Goal: Find specific page/section: Find specific page/section

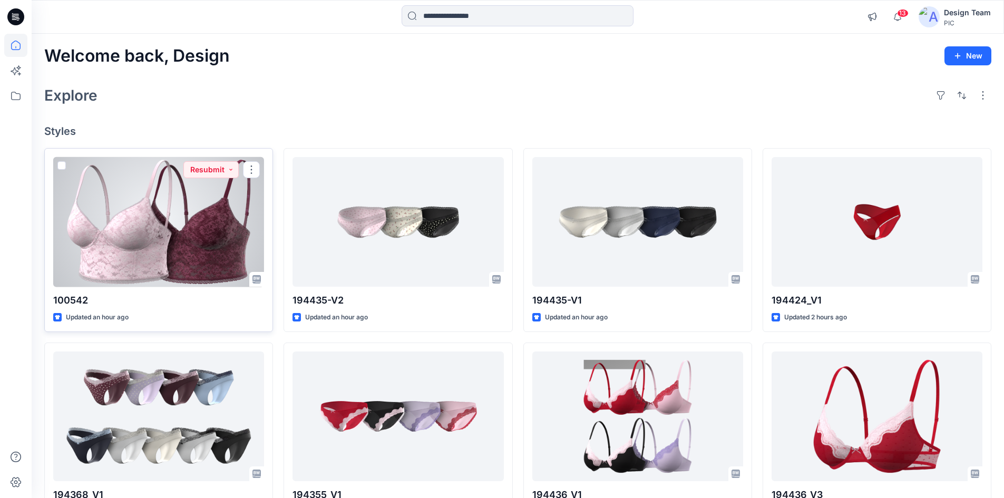
click at [136, 241] on div at bounding box center [158, 222] width 211 height 130
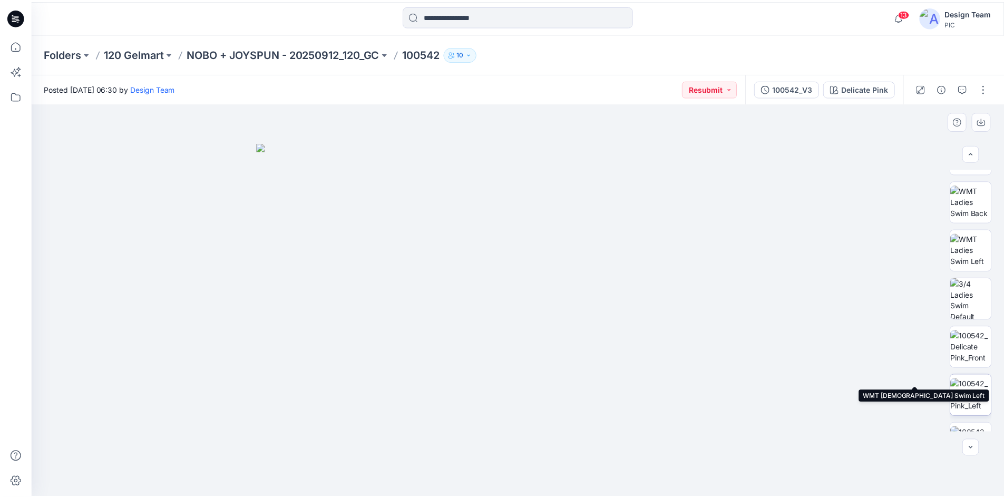
scroll to position [158, 0]
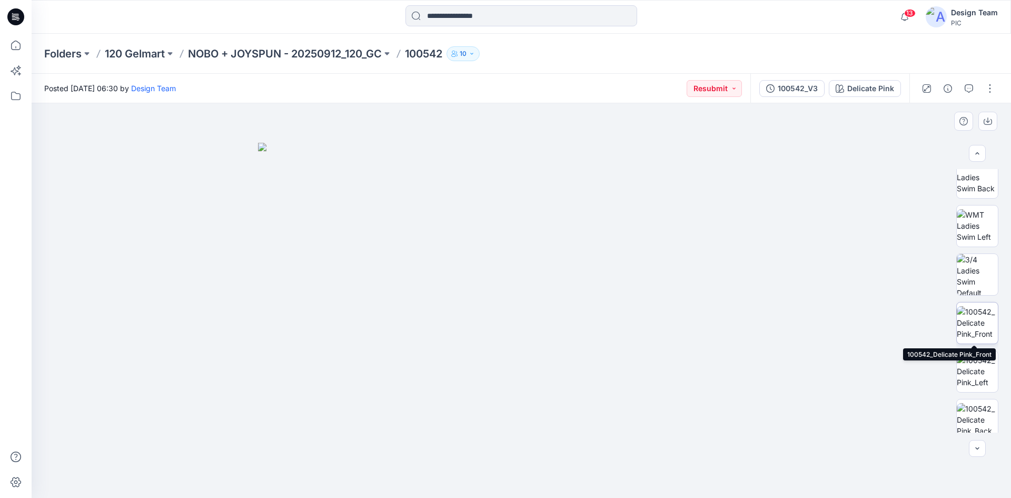
click at [969, 327] on img at bounding box center [977, 322] width 41 height 33
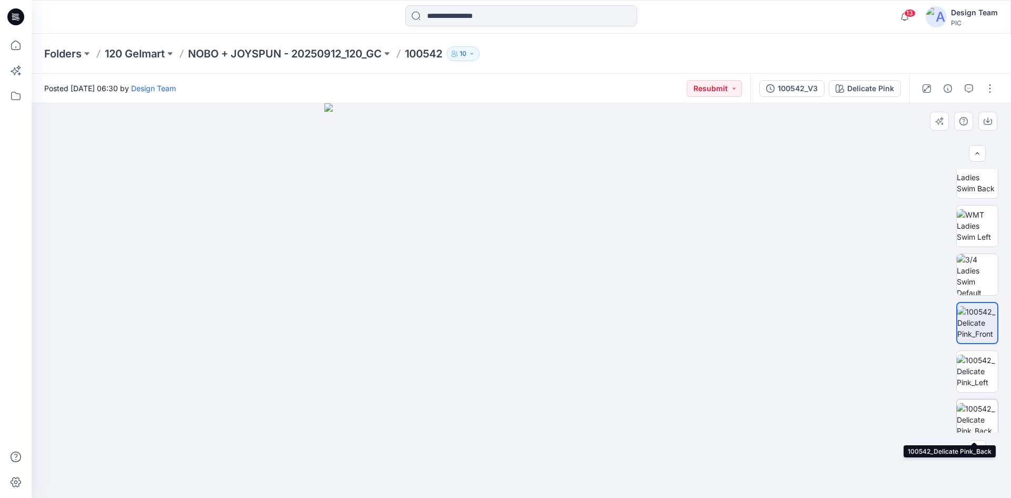
click at [981, 414] on img at bounding box center [977, 419] width 41 height 33
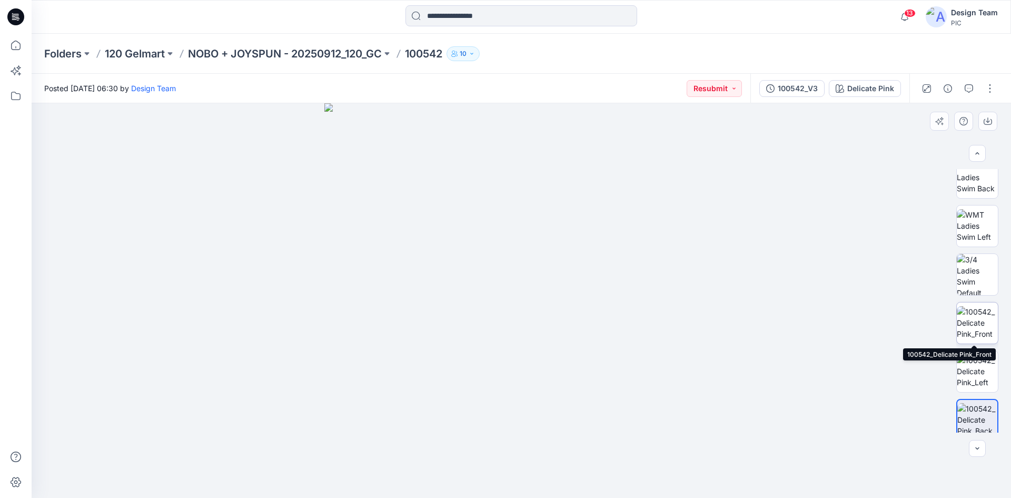
click at [976, 329] on img at bounding box center [977, 322] width 41 height 33
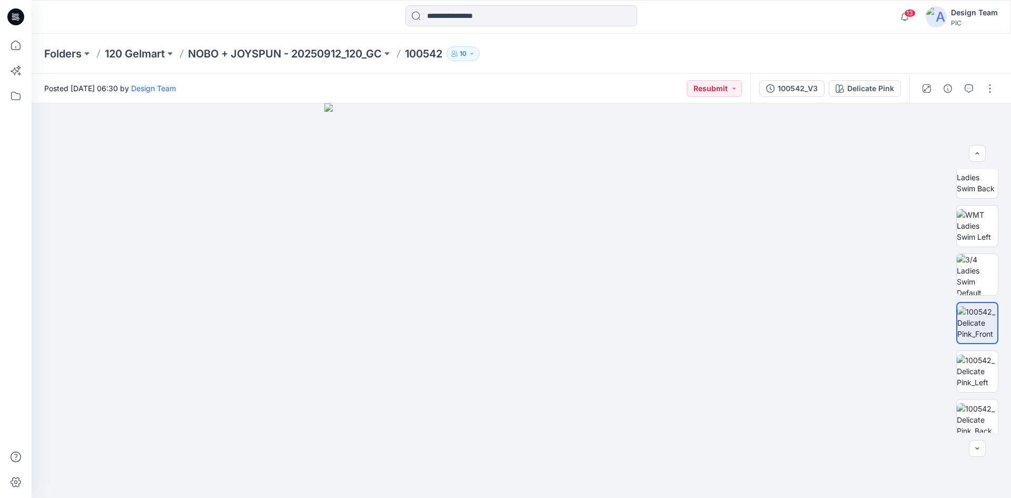
click at [14, 19] on icon at bounding box center [15, 16] width 17 height 17
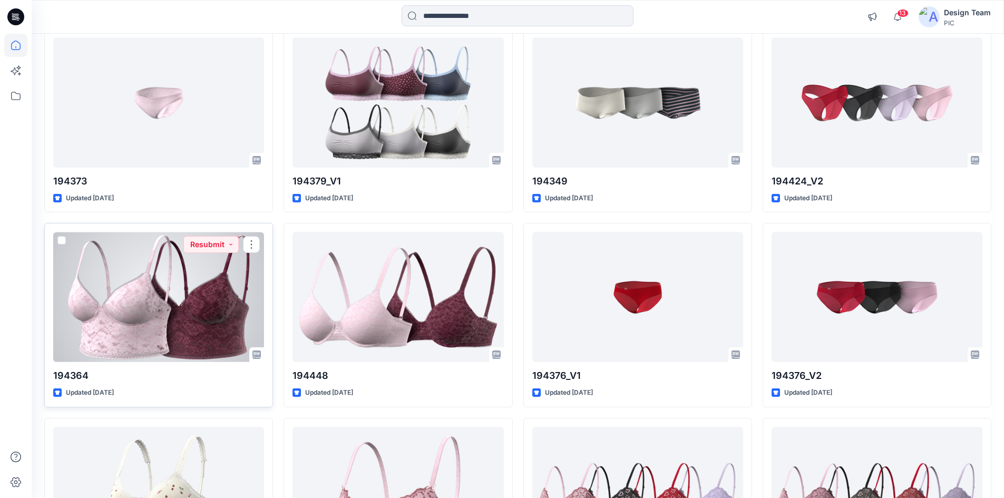
scroll to position [1817, 0]
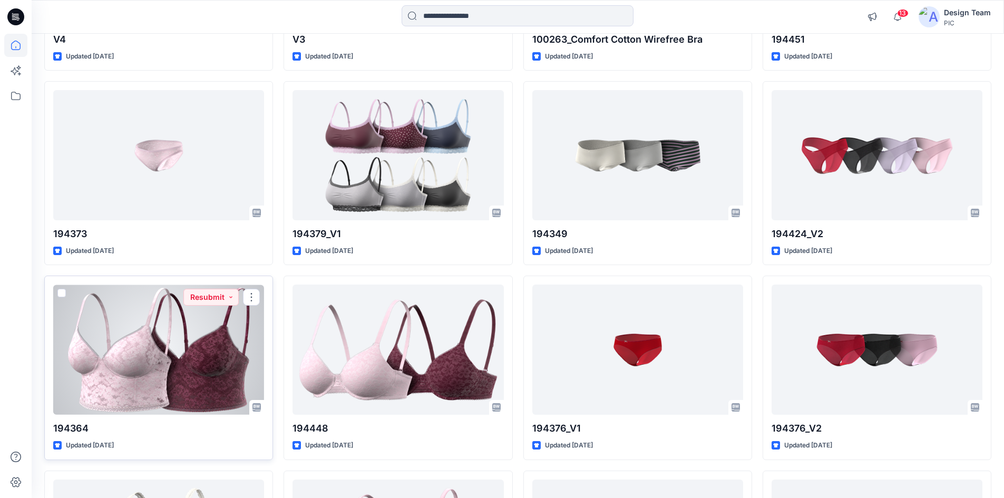
click at [160, 355] on div at bounding box center [158, 349] width 211 height 130
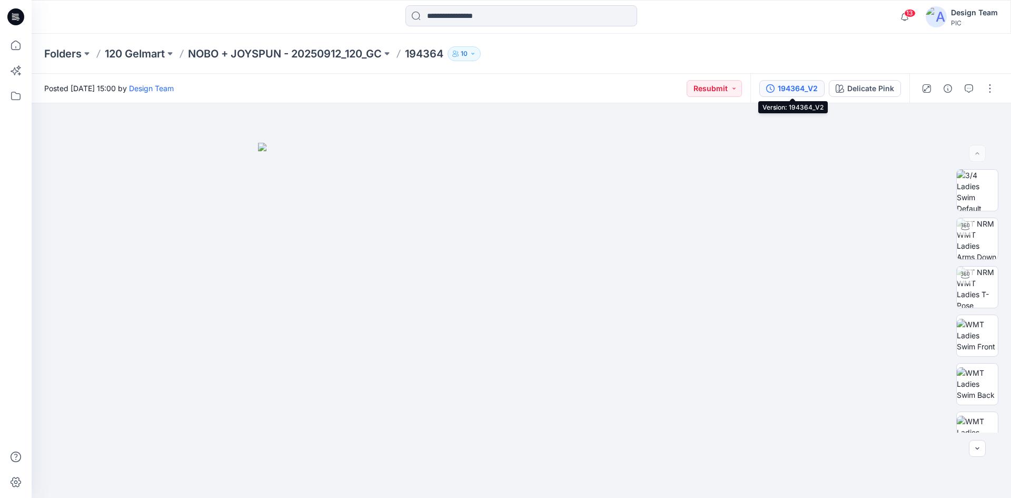
click at [805, 89] on div "194364_V2" at bounding box center [798, 89] width 40 height 12
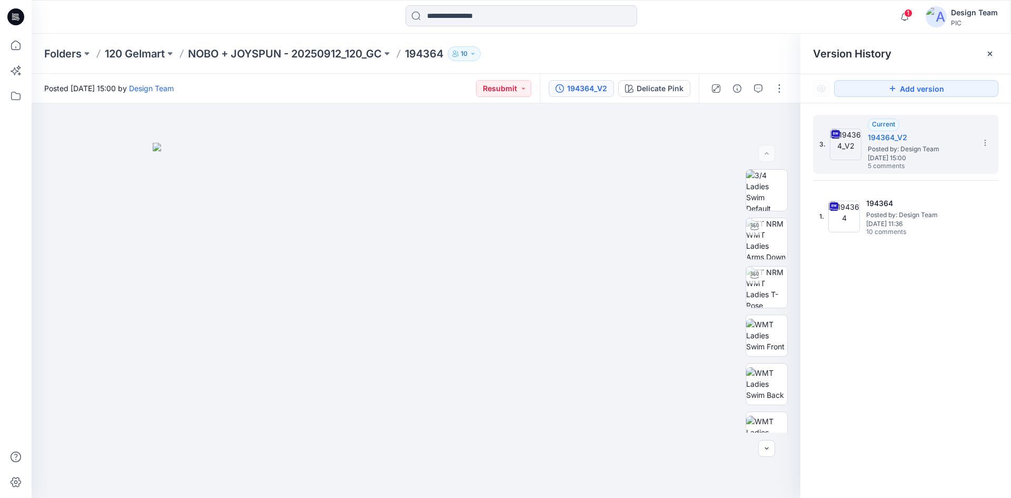
click at [18, 17] on icon at bounding box center [17, 17] width 4 height 1
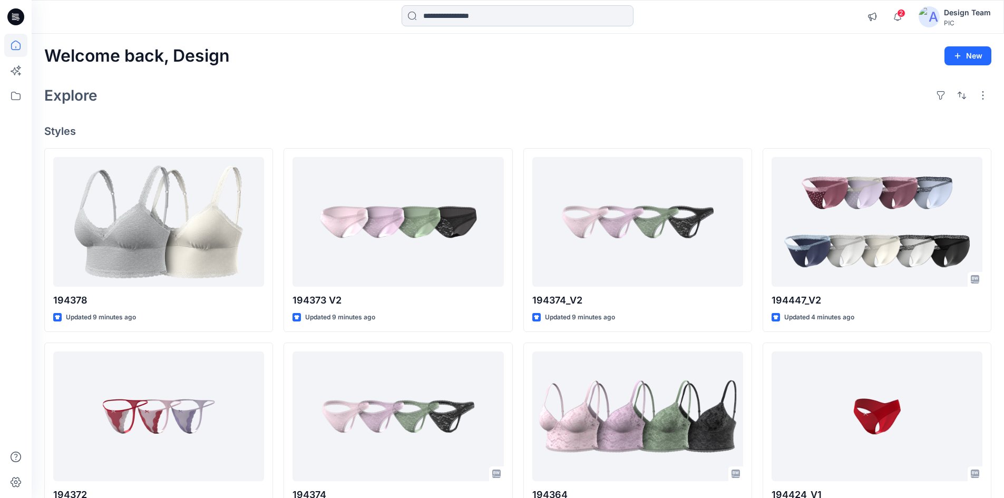
click at [475, 18] on input at bounding box center [517, 15] width 232 height 21
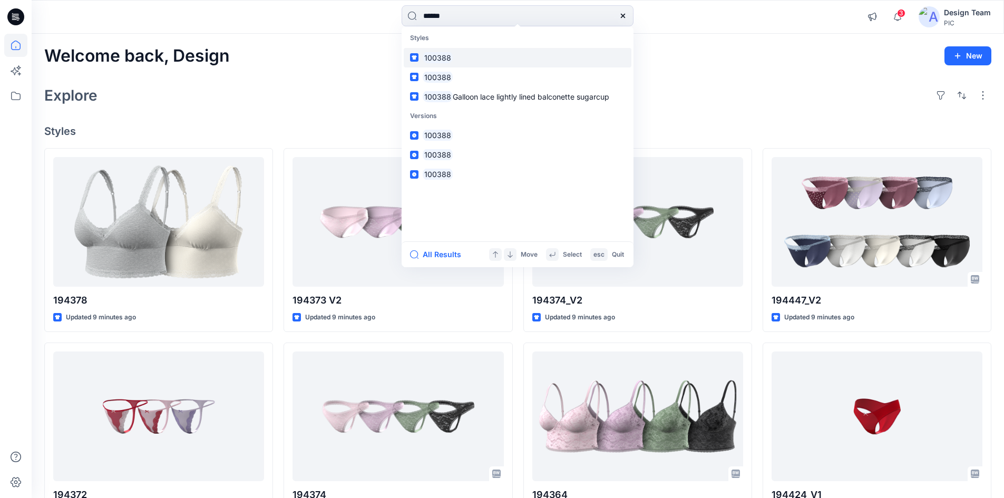
type input "******"
click at [459, 59] on link "100388" at bounding box center [518, 57] width 228 height 19
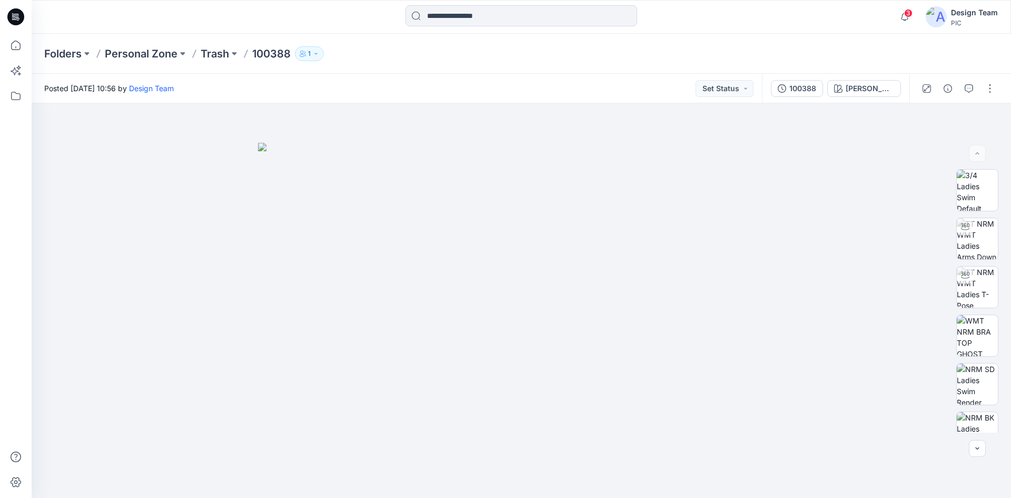
click at [2, 15] on div at bounding box center [16, 17] width 34 height 34
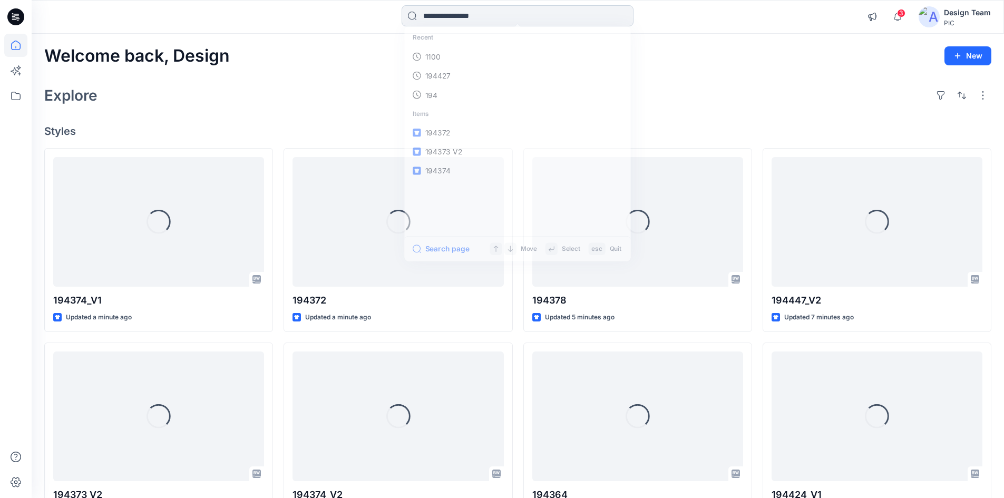
click at [457, 19] on input at bounding box center [517, 15] width 232 height 21
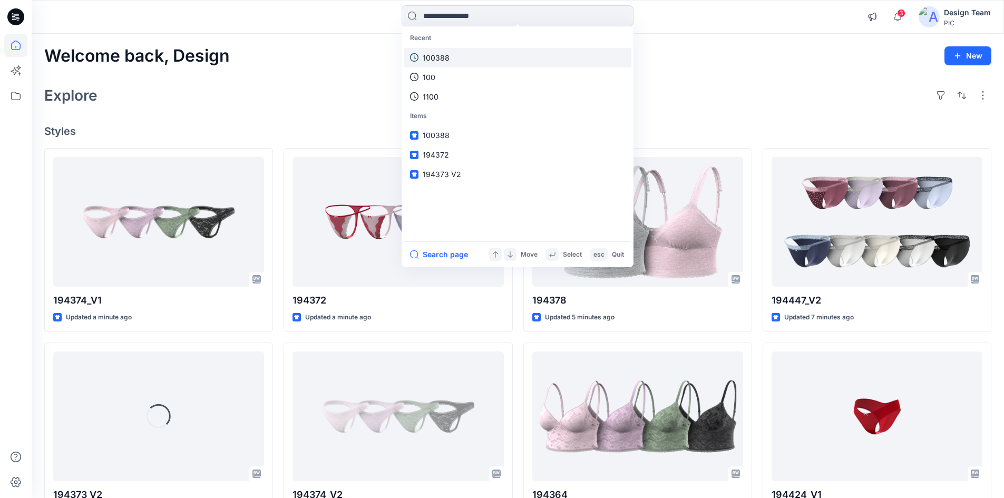
click at [448, 53] on p "100388" at bounding box center [435, 57] width 27 height 11
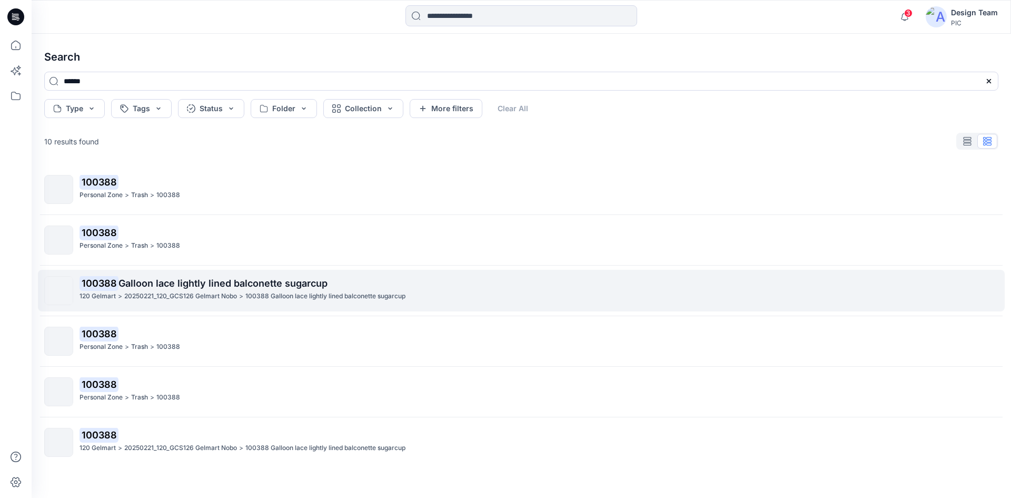
click at [233, 279] on span "Galloon lace lightly lined balconette sugarcup" at bounding box center [223, 283] width 209 height 11
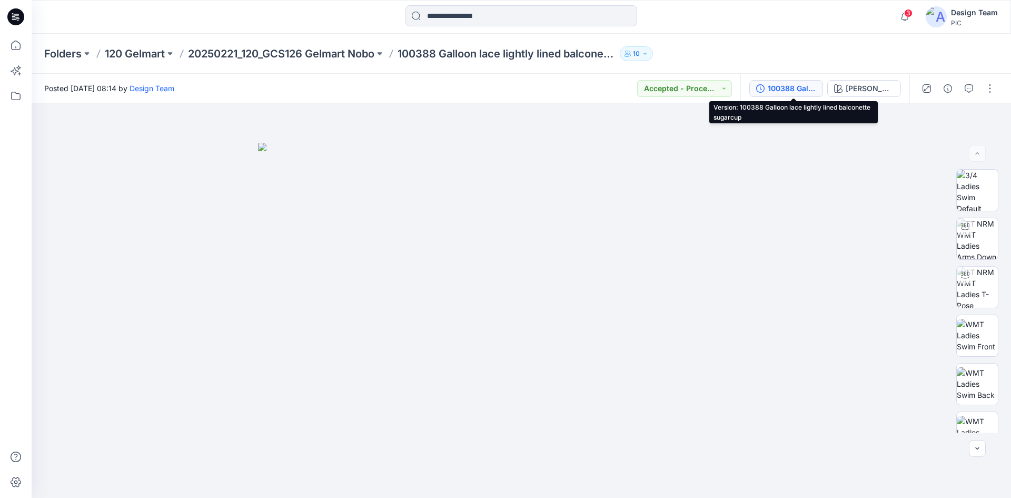
click at [793, 94] on button "100388 Galloon lace lightly lined balconette sugarcup" at bounding box center [787, 88] width 74 height 17
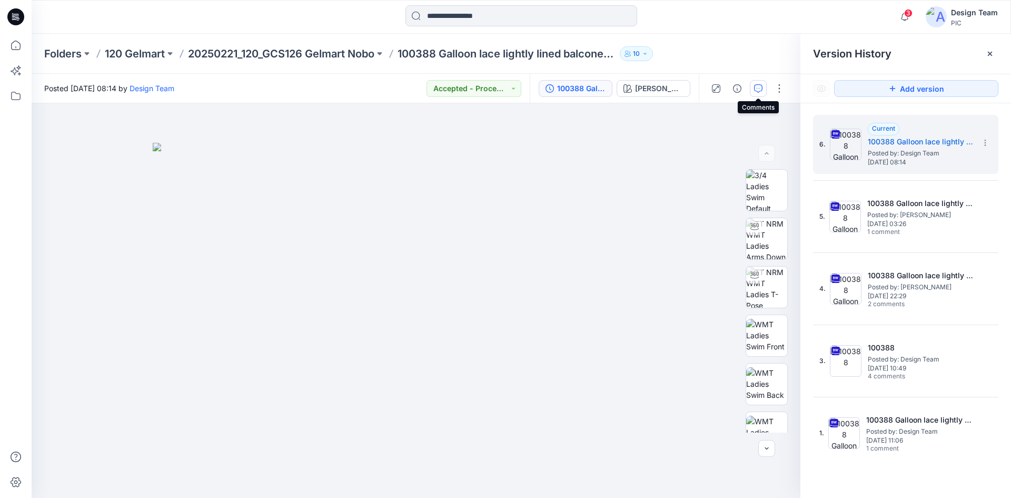
click at [756, 87] on icon "button" at bounding box center [758, 88] width 8 height 8
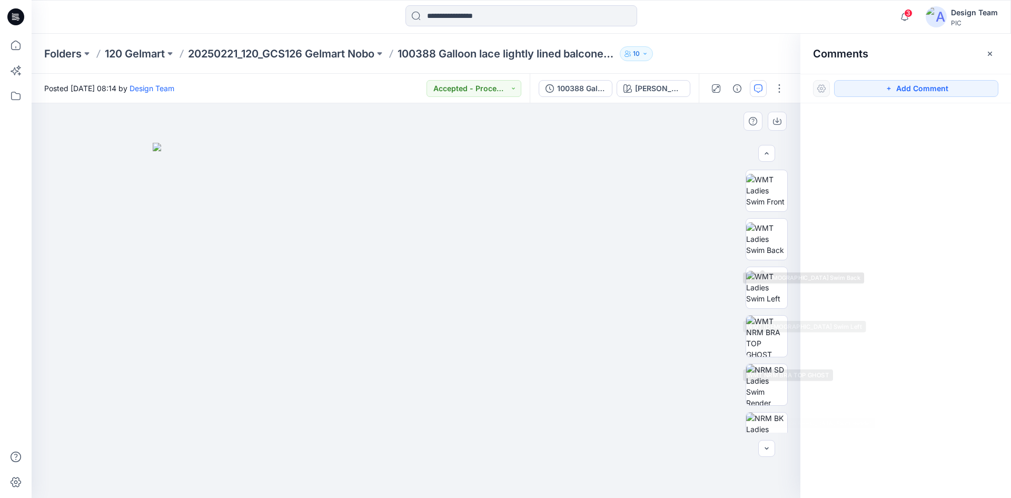
scroll to position [158, 0]
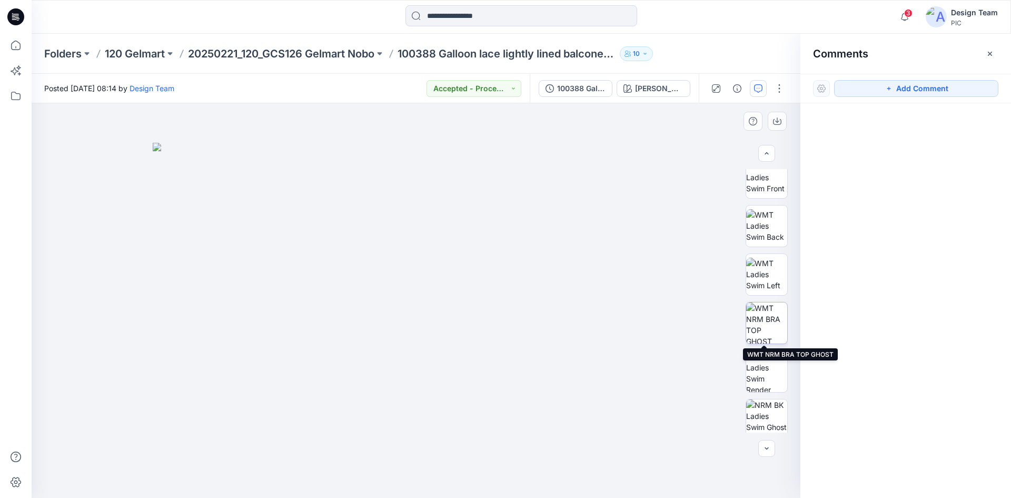
click at [752, 325] on img at bounding box center [766, 322] width 41 height 41
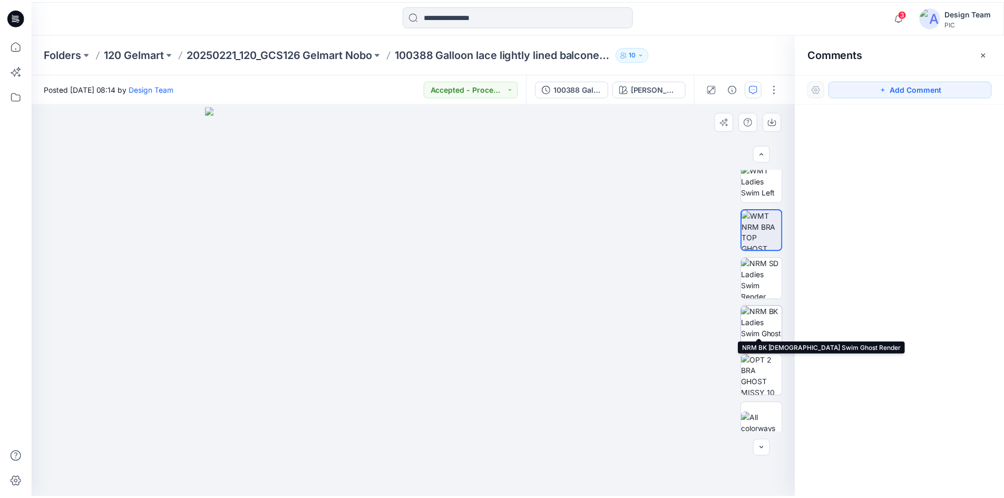
scroll to position [263, 0]
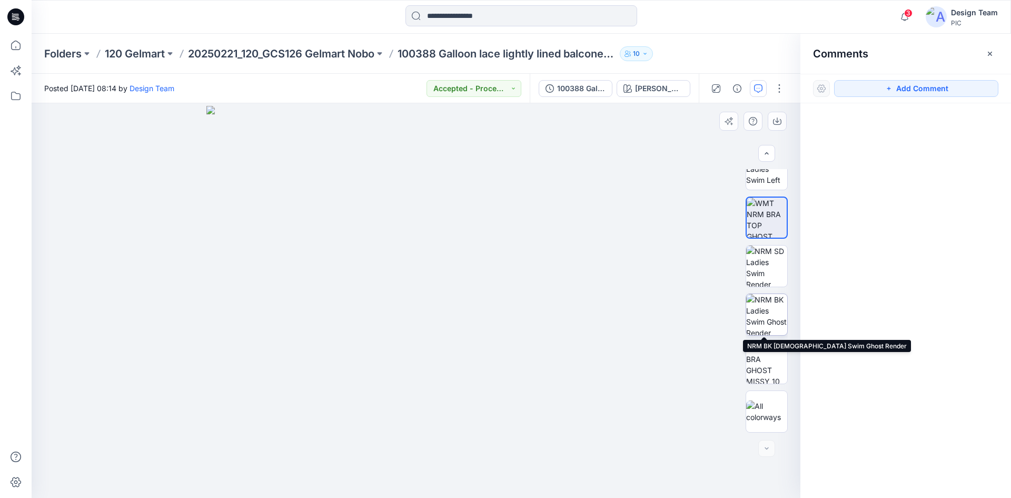
click at [762, 319] on img at bounding box center [766, 314] width 41 height 41
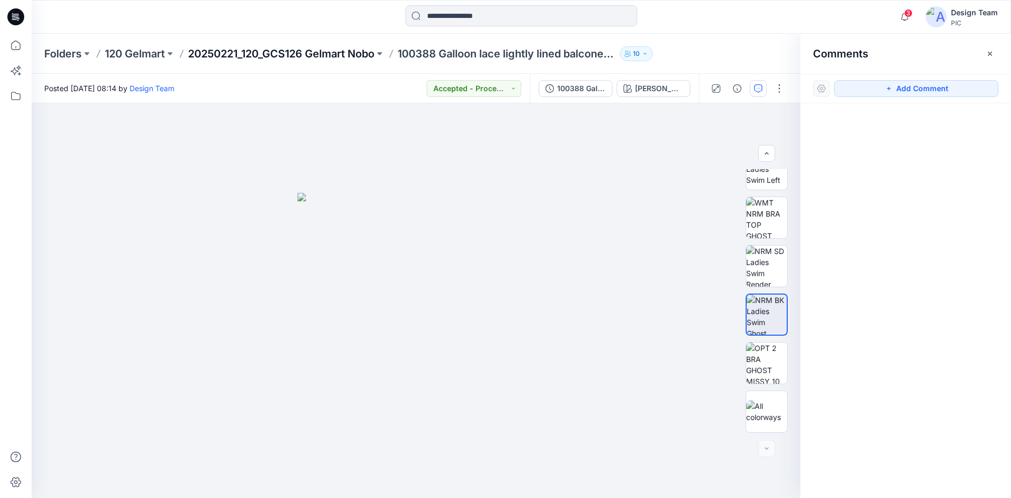
click at [339, 48] on p "20250221_120_GCS126 Gelmart Nobo" at bounding box center [281, 53] width 186 height 15
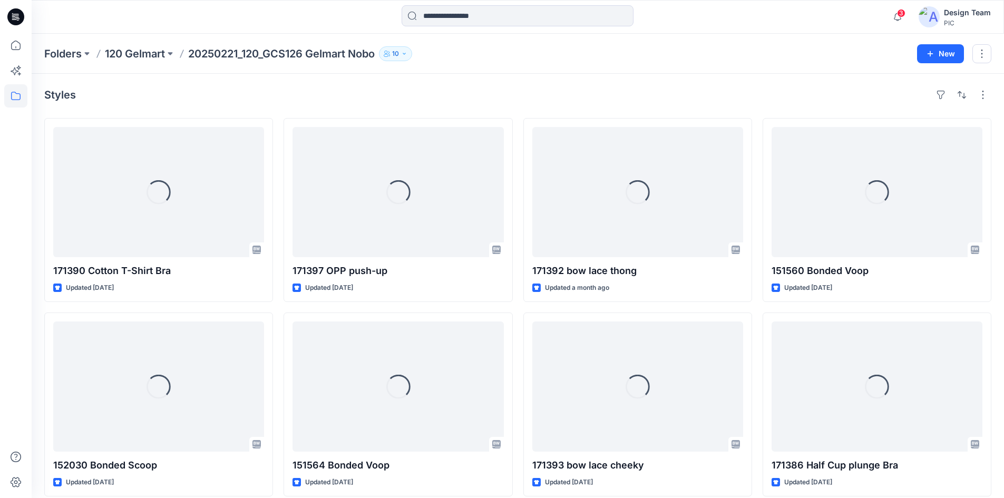
click at [23, 16] on icon at bounding box center [15, 16] width 17 height 17
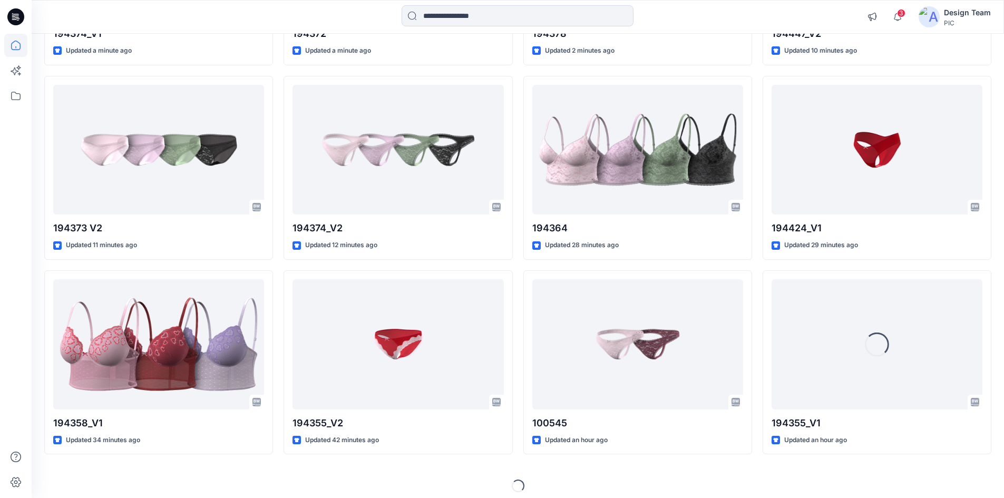
scroll to position [273, 0]
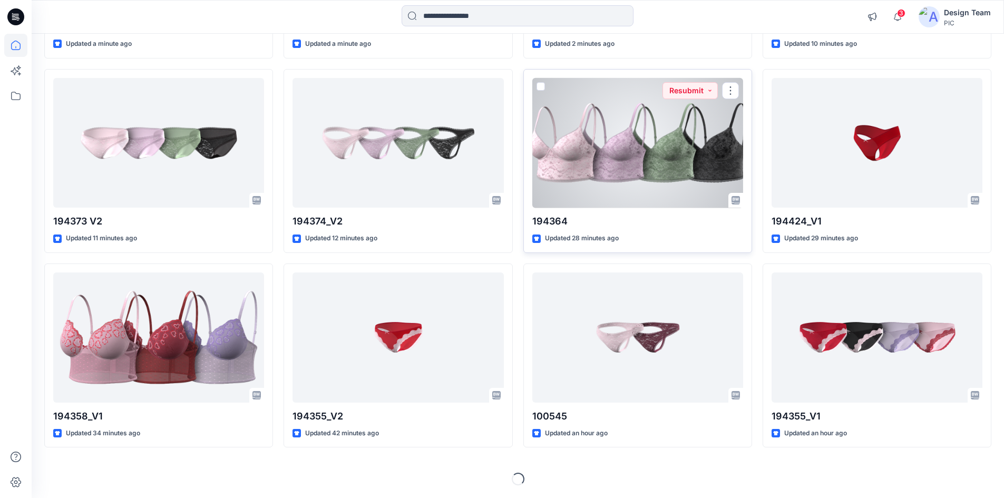
click at [637, 145] on div at bounding box center [637, 143] width 211 height 130
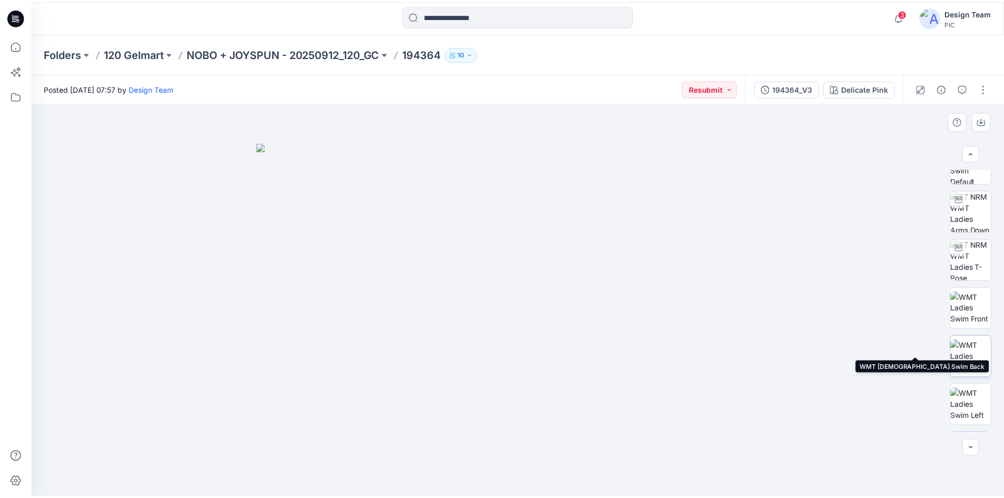
scroll to position [70, 0]
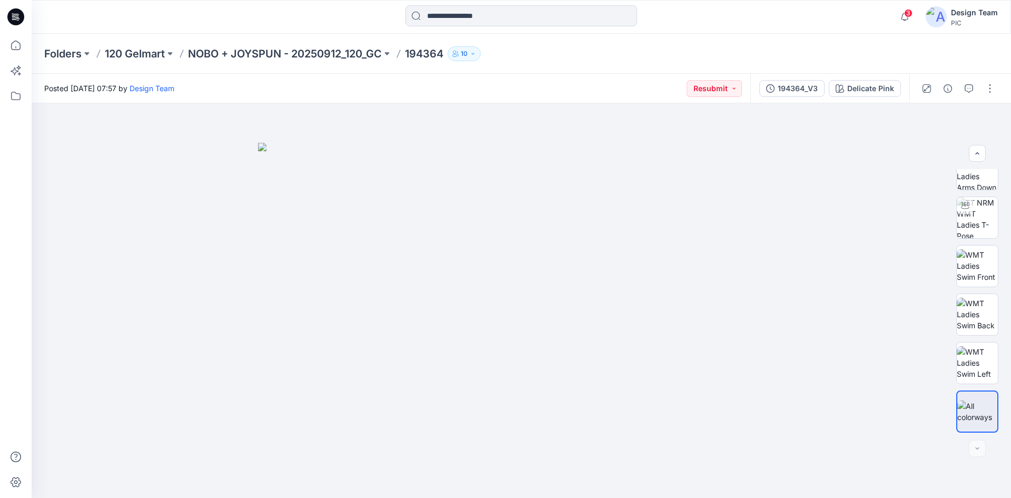
click at [12, 15] on icon at bounding box center [15, 16] width 17 height 17
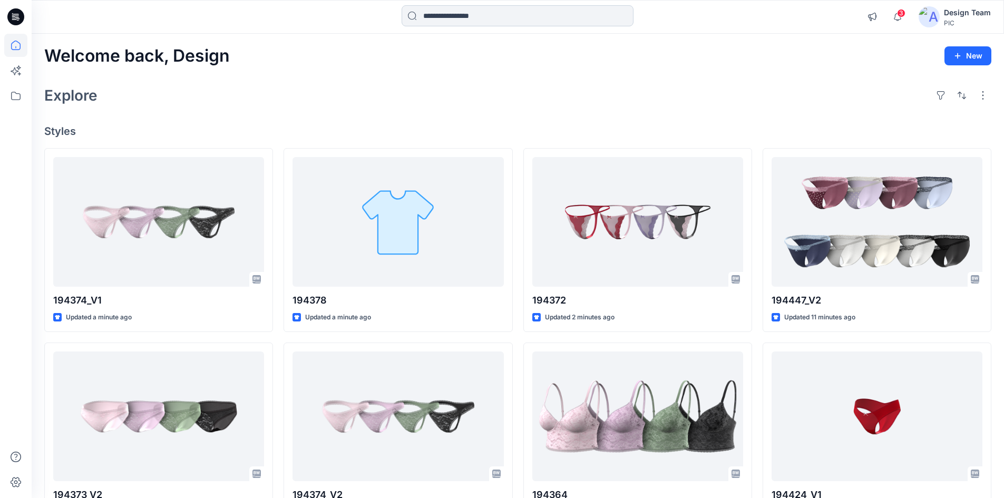
click at [477, 25] on div at bounding box center [517, 16] width 232 height 23
click at [479, 17] on input at bounding box center [517, 15] width 232 height 21
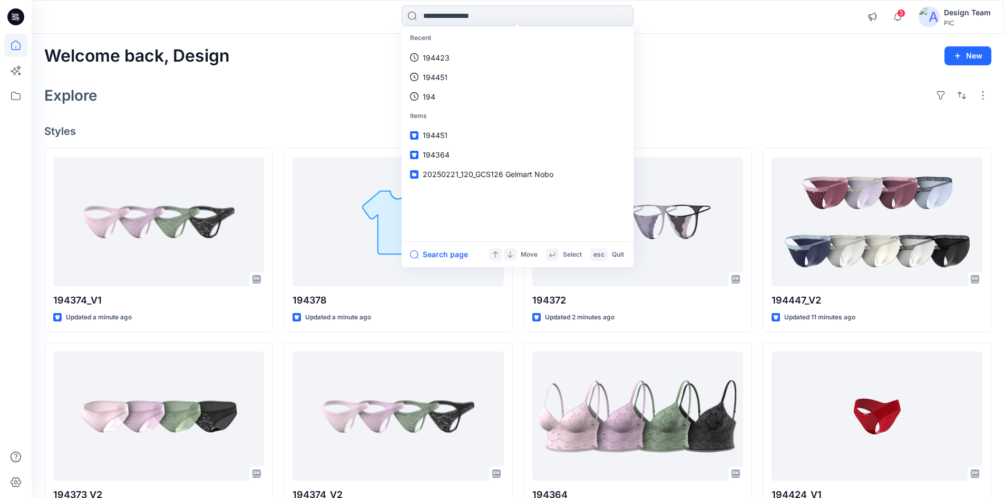
click at [434, 58] on p "194423" at bounding box center [435, 57] width 27 height 11
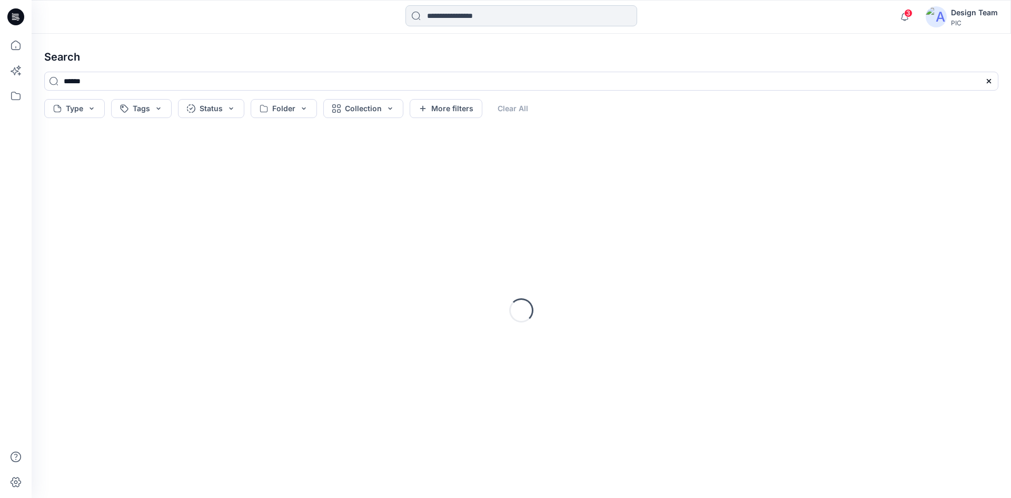
click at [459, 15] on input at bounding box center [522, 15] width 232 height 21
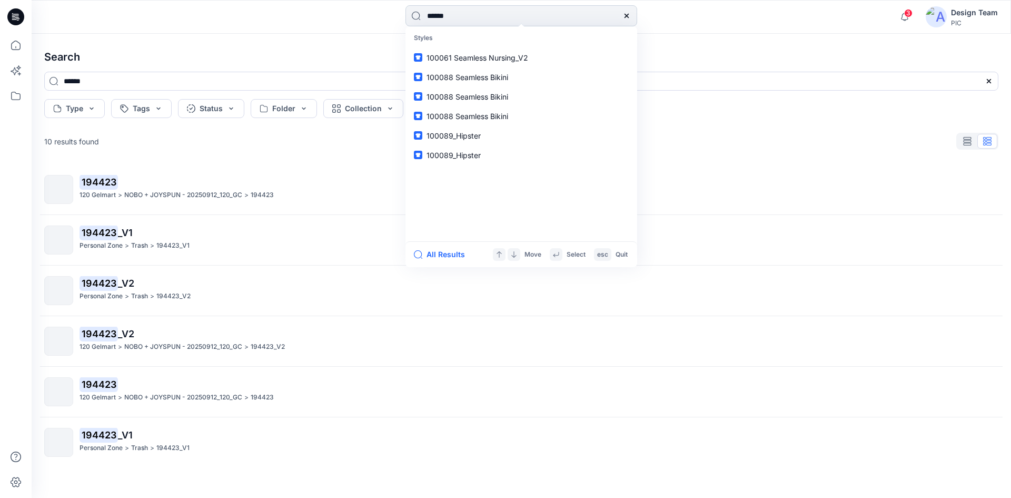
type input "******"
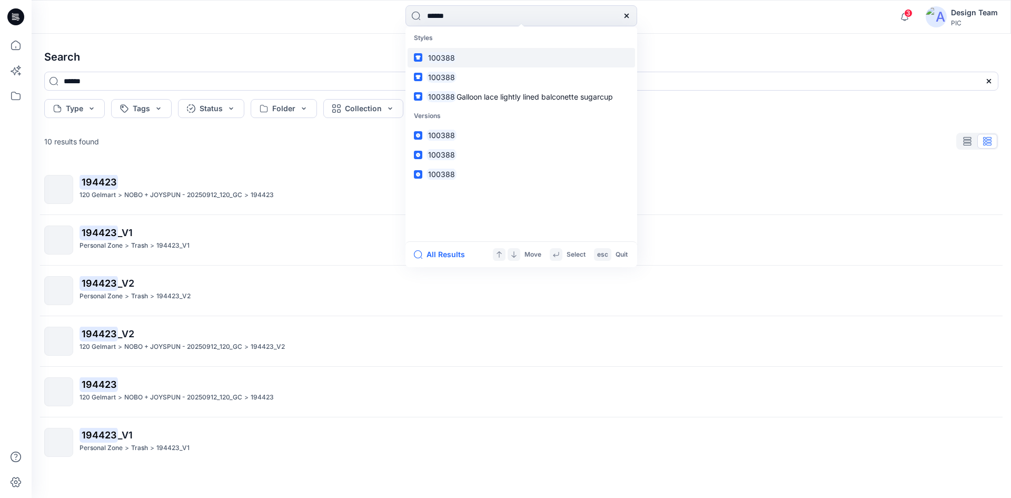
click at [462, 54] on link "100388" at bounding box center [522, 57] width 228 height 19
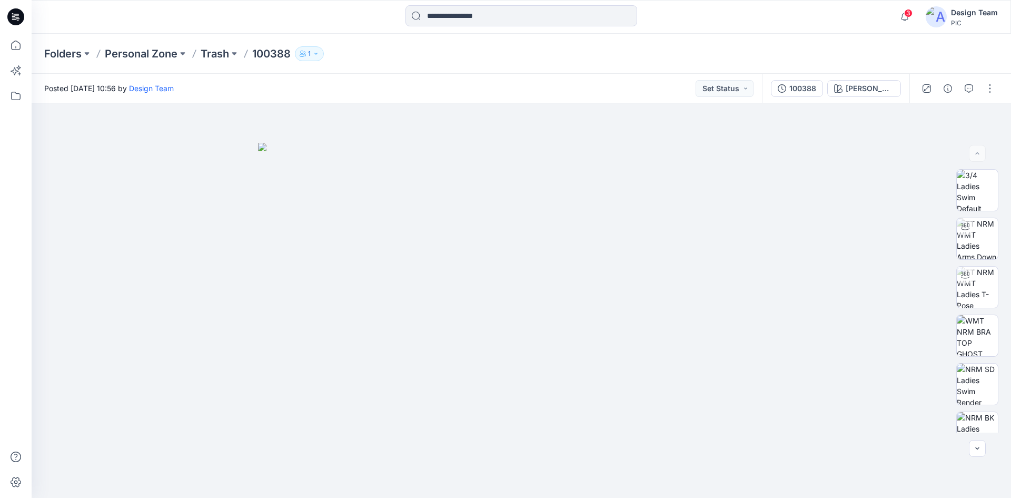
click at [13, 21] on icon at bounding box center [15, 16] width 17 height 17
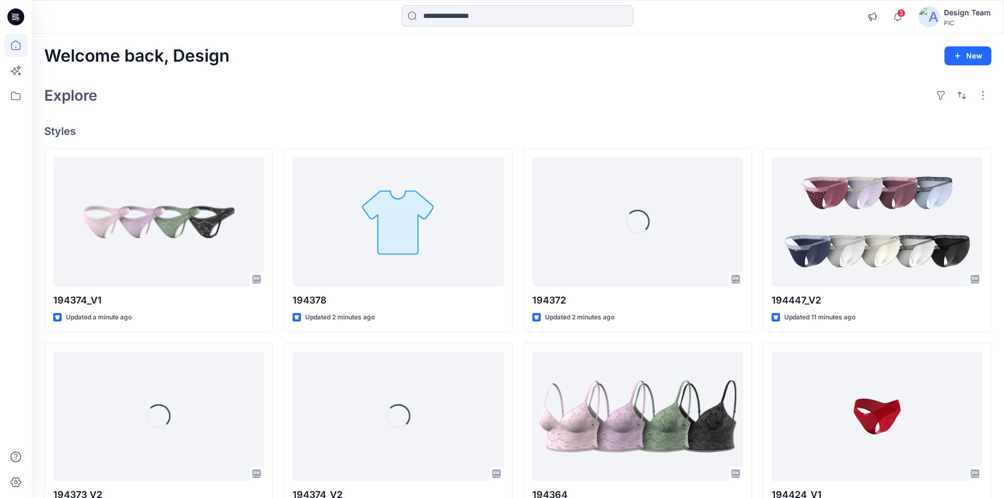
click at [445, 22] on input at bounding box center [517, 15] width 232 height 21
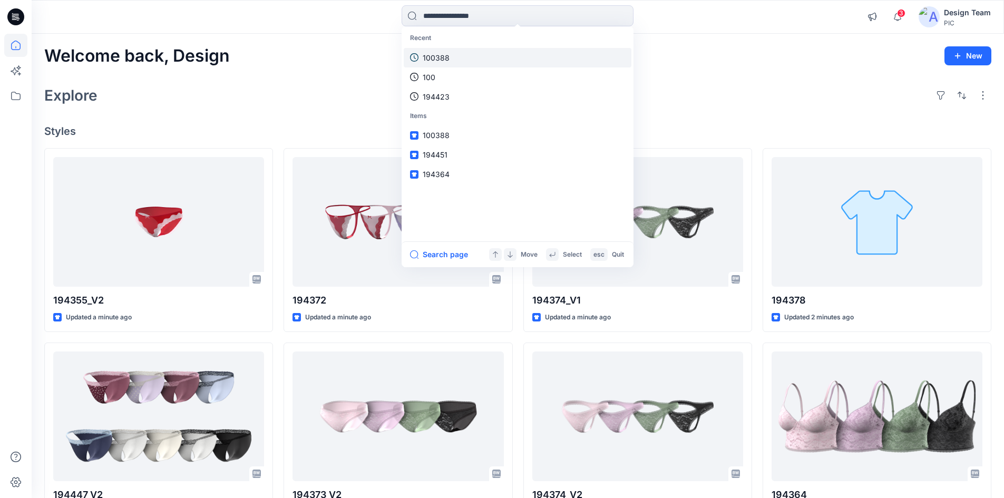
click at [446, 60] on p "100388" at bounding box center [435, 57] width 27 height 11
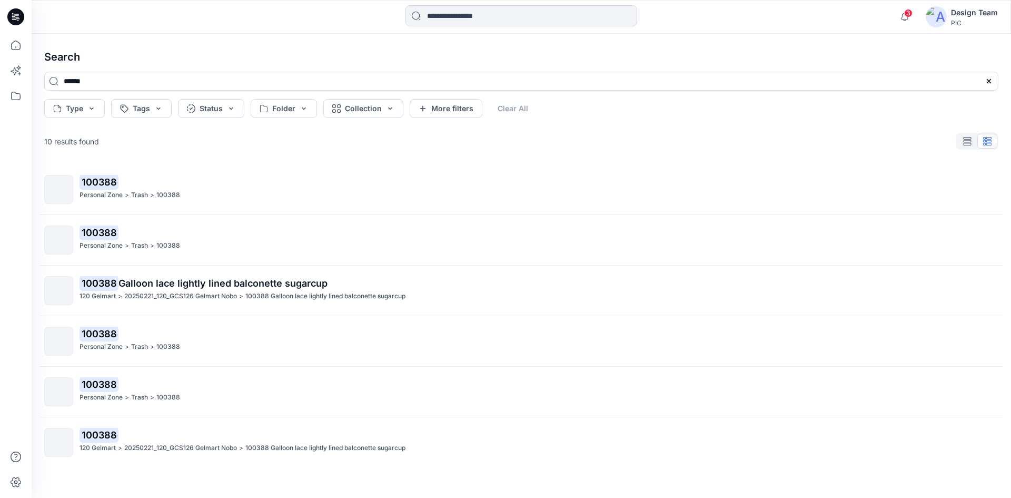
click at [184, 286] on span "Galloon lace lightly lined balconette sugarcup" at bounding box center [223, 283] width 209 height 11
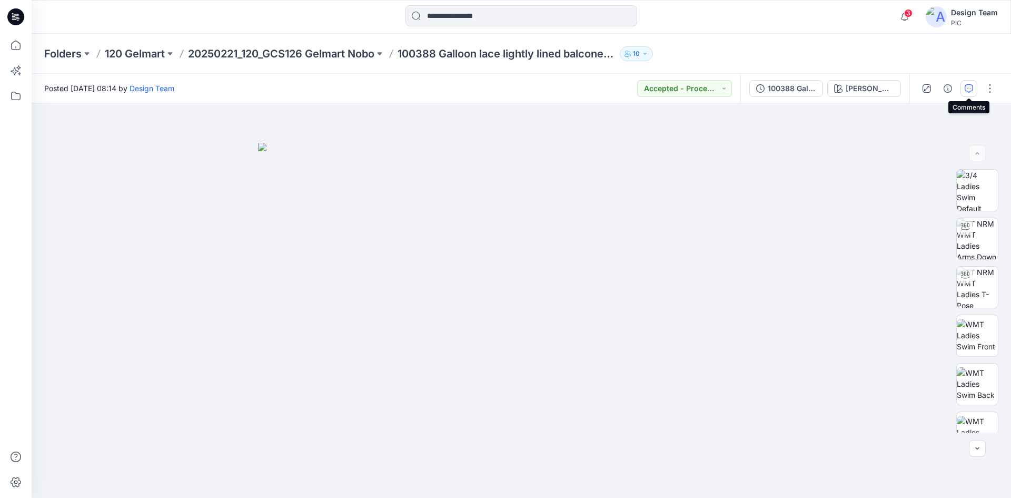
click at [971, 85] on icon "button" at bounding box center [969, 88] width 8 height 8
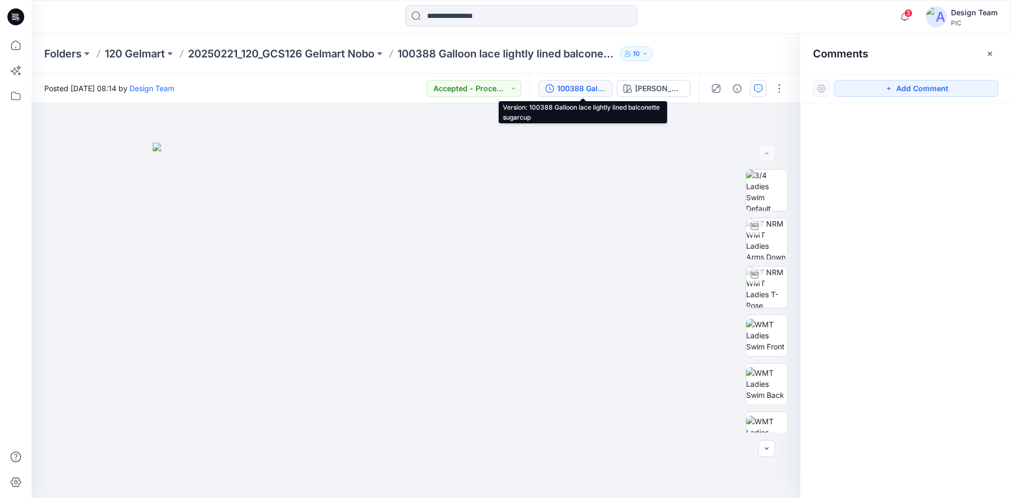
click at [589, 92] on div "100388 Galloon lace lightly lined balconette sugarcup" at bounding box center [581, 89] width 48 height 12
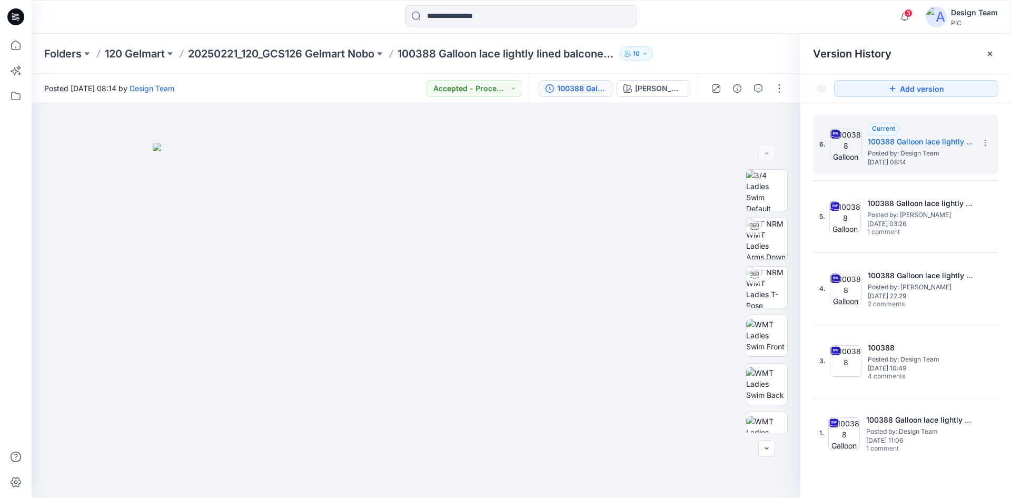
click at [11, 20] on icon at bounding box center [15, 16] width 17 height 17
